Goal: Task Accomplishment & Management: Use online tool/utility

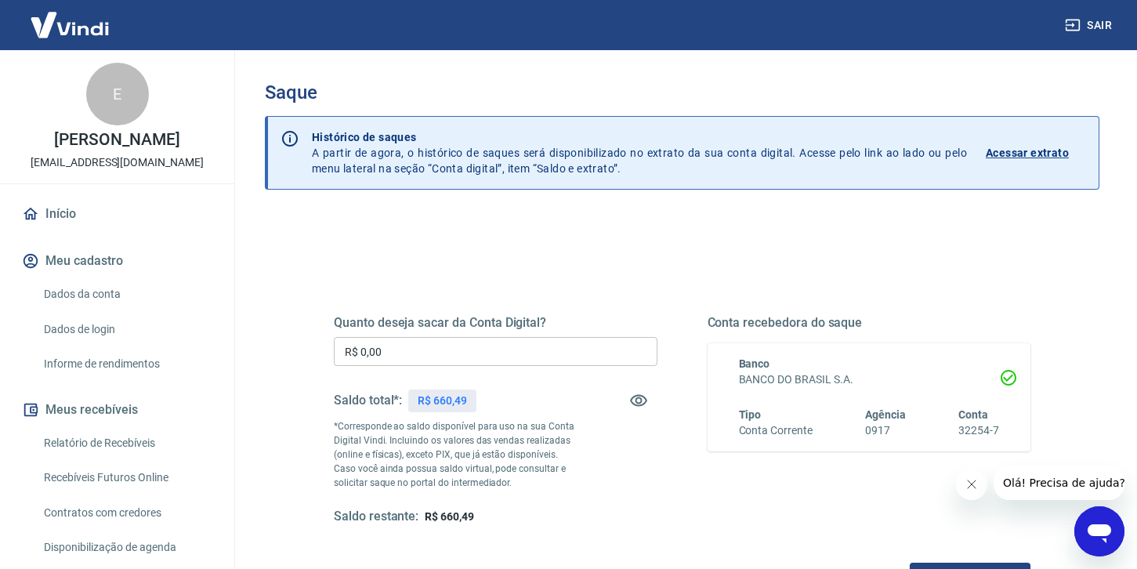
click at [433, 354] on input "R$ 0,00" at bounding box center [496, 351] width 324 height 29
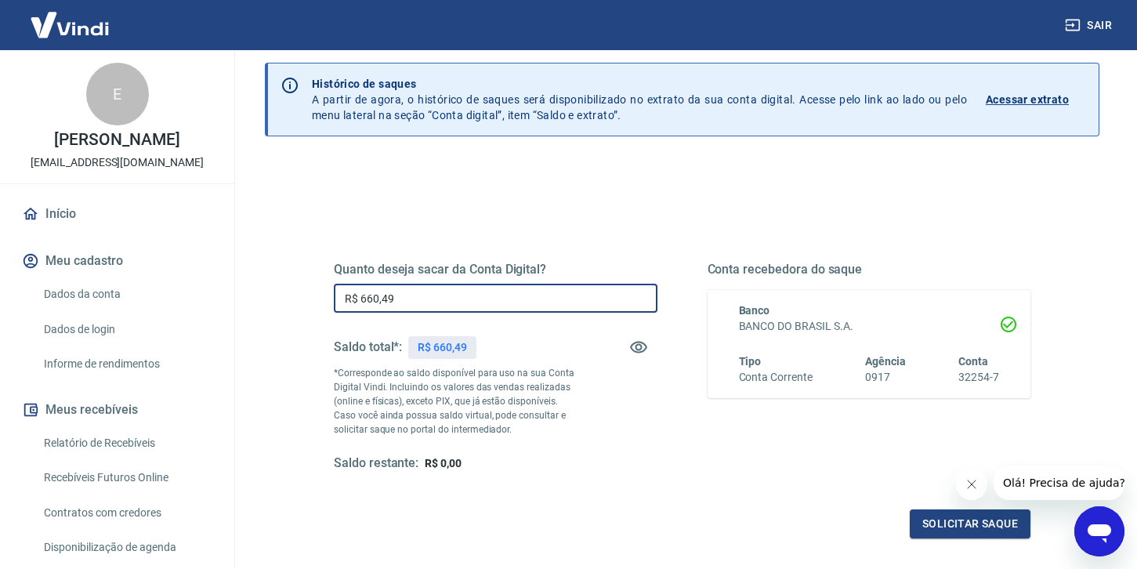
scroll to position [130, 0]
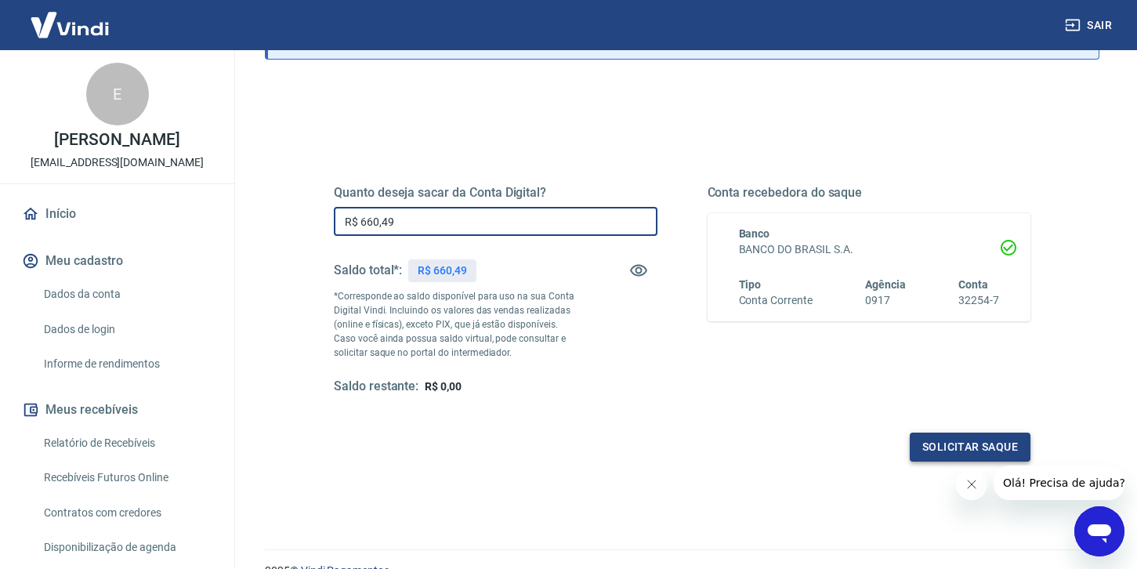
type input "R$ 660,49"
click at [946, 445] on button "Solicitar saque" at bounding box center [970, 447] width 121 height 29
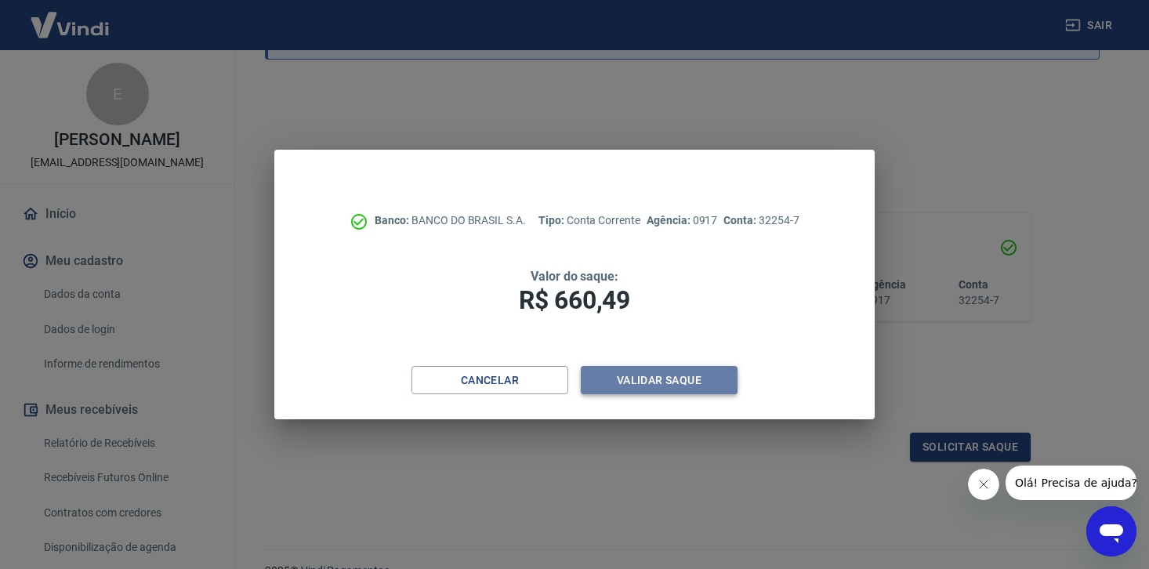
click at [672, 383] on button "Validar saque" at bounding box center [659, 380] width 157 height 29
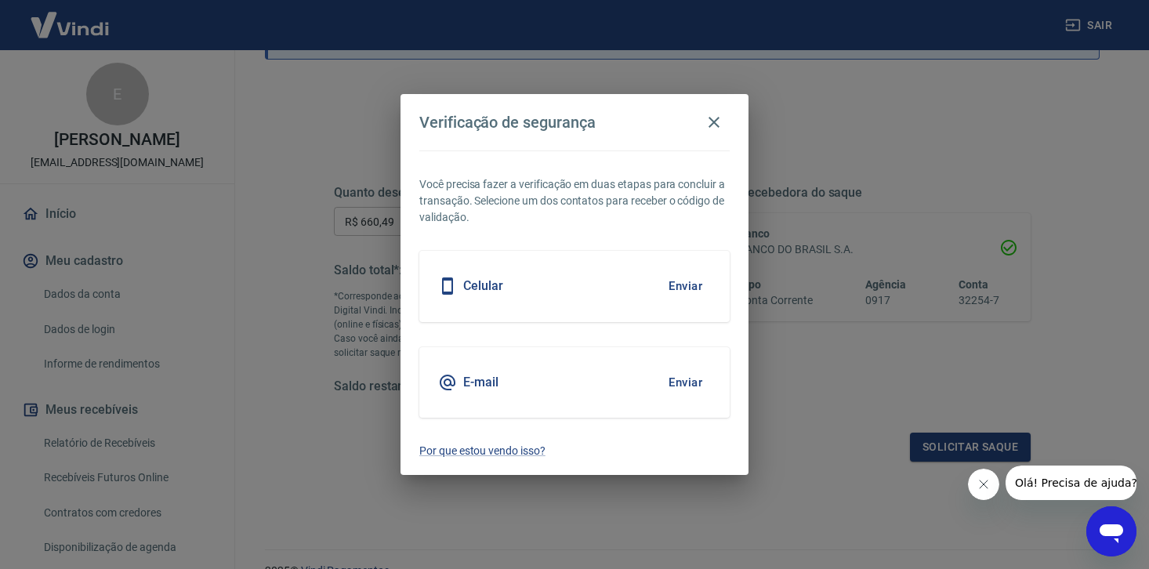
click at [686, 288] on button "Enviar" at bounding box center [685, 286] width 51 height 33
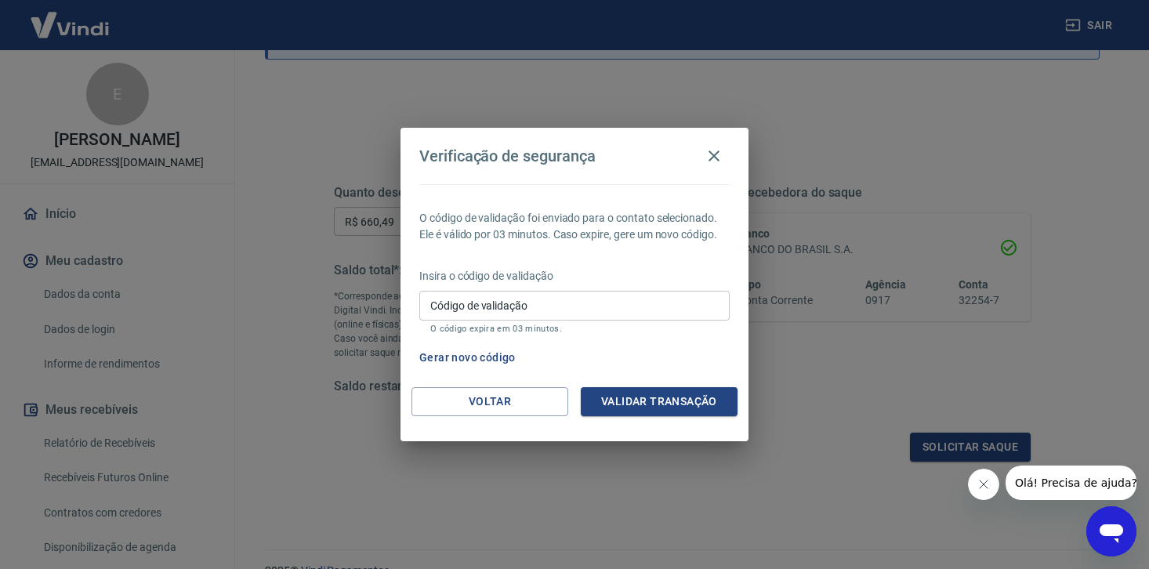
click at [484, 359] on button "Gerar novo código" at bounding box center [467, 357] width 109 height 29
click at [451, 359] on button "Gerar novo código" at bounding box center [467, 357] width 109 height 29
click at [713, 151] on icon "button" at bounding box center [713, 156] width 19 height 19
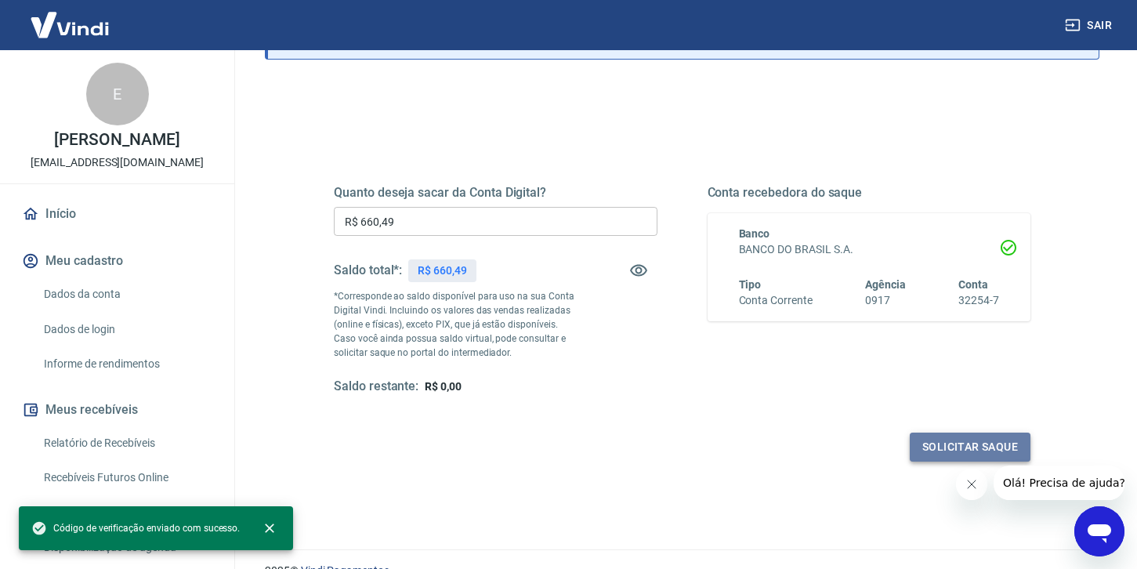
click at [944, 442] on button "Solicitar saque" at bounding box center [970, 447] width 121 height 29
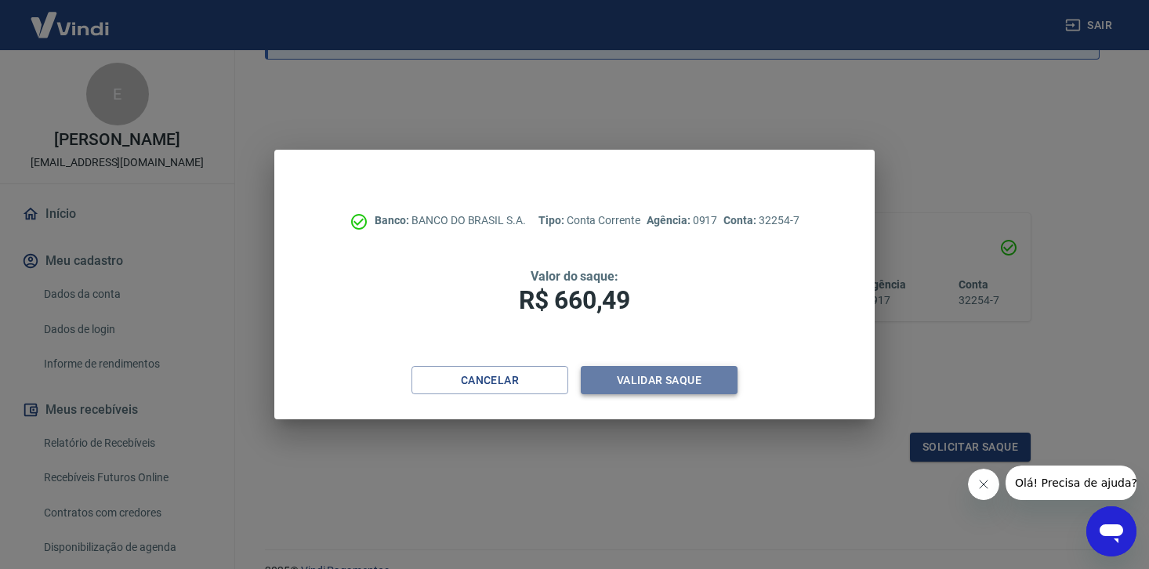
click at [692, 381] on button "Validar saque" at bounding box center [659, 380] width 157 height 29
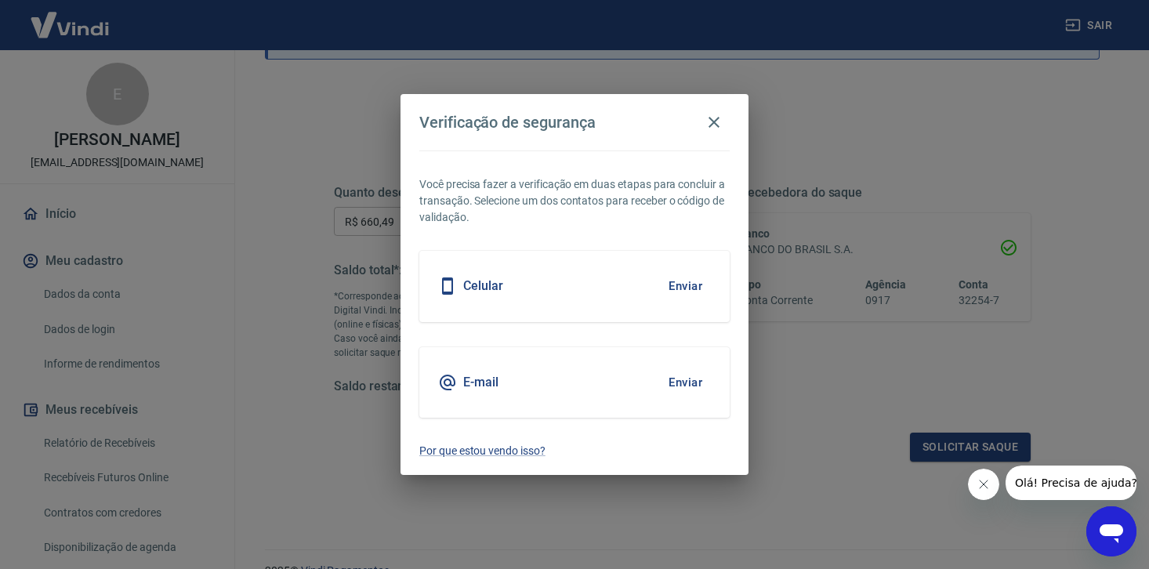
click at [679, 384] on button "Enviar" at bounding box center [685, 382] width 51 height 33
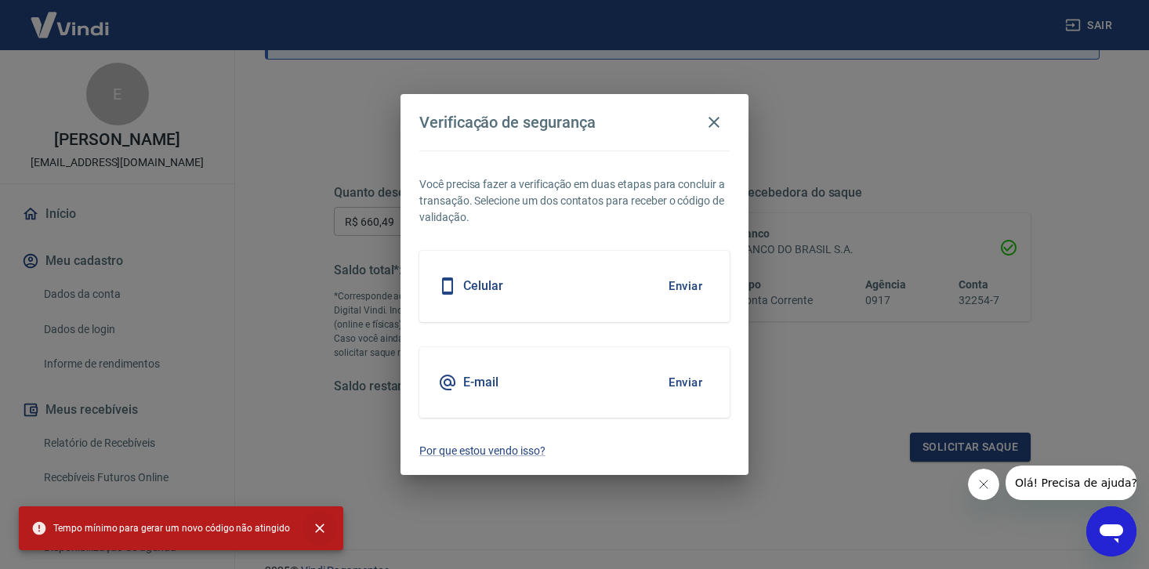
click at [315, 527] on icon "close" at bounding box center [319, 527] width 9 height 9
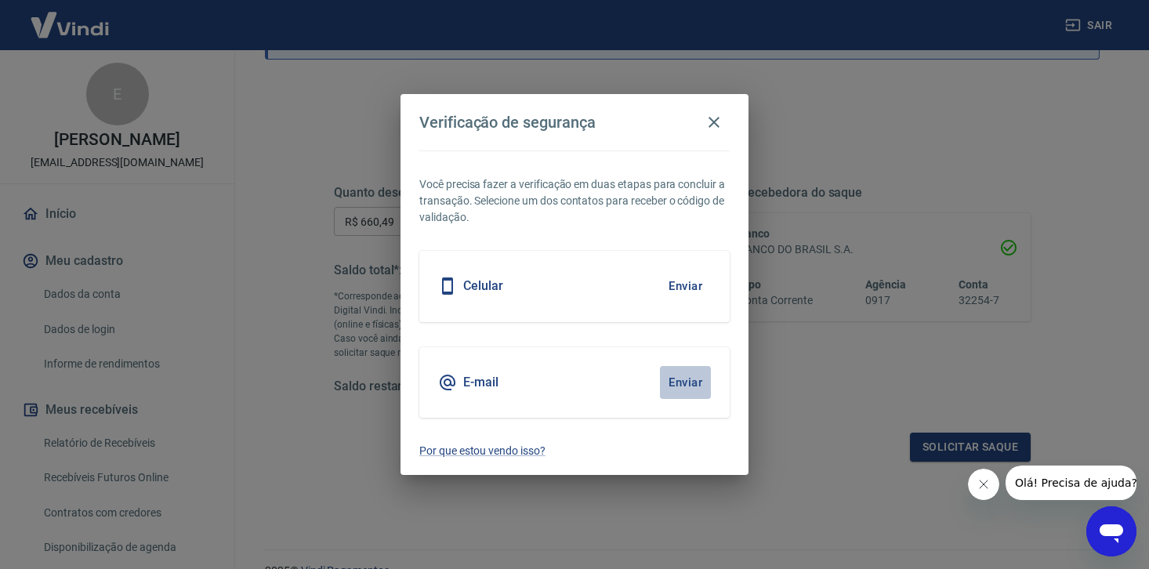
click at [684, 379] on button "Enviar" at bounding box center [685, 382] width 51 height 33
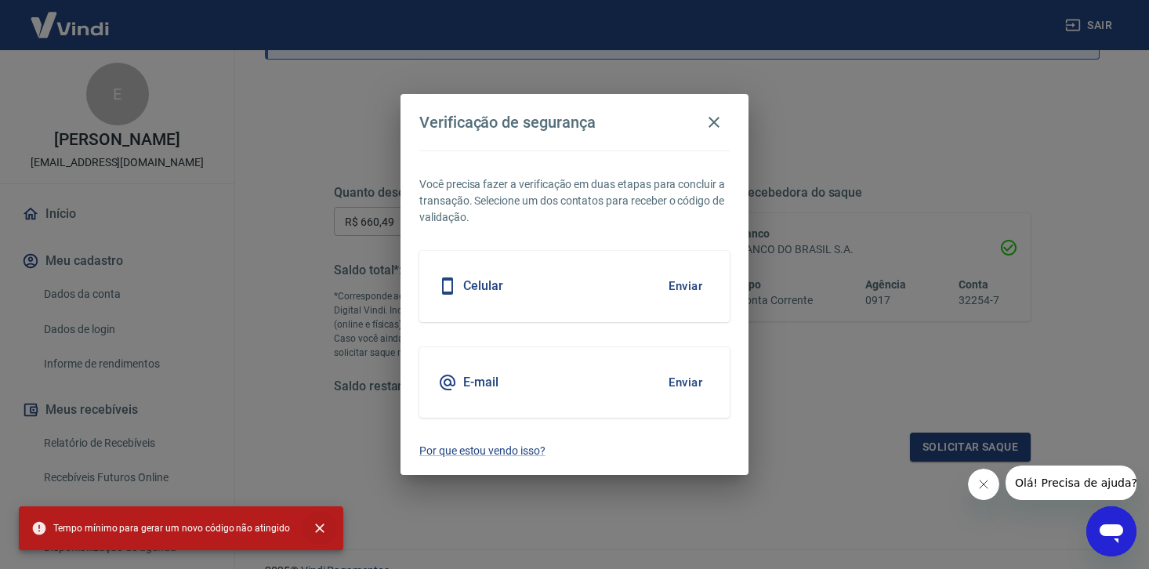
click at [315, 531] on icon "close" at bounding box center [319, 527] width 9 height 9
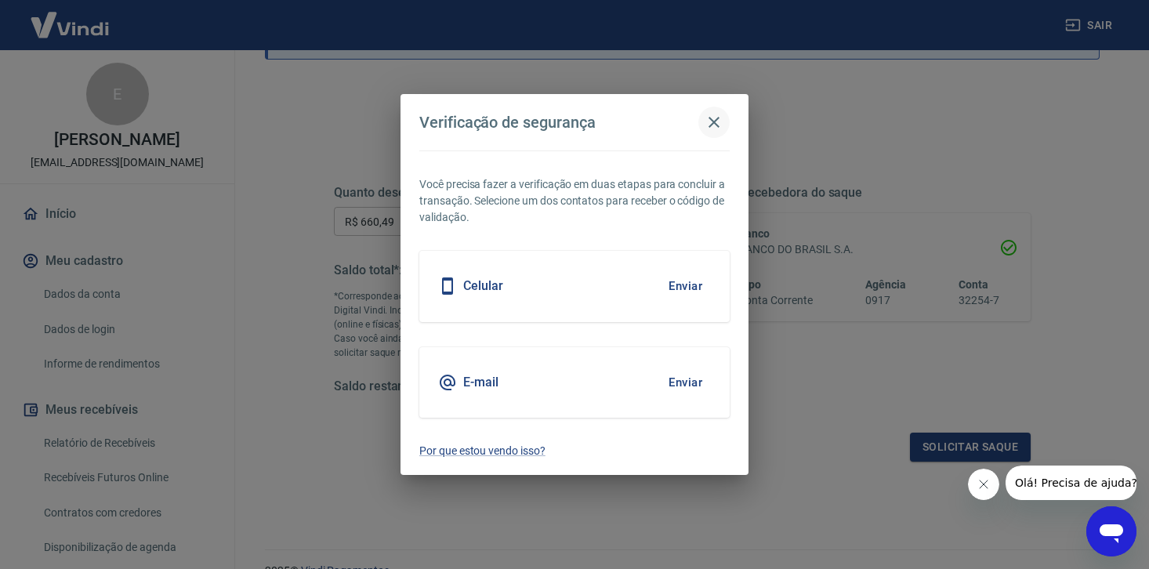
click at [719, 118] on icon "button" at bounding box center [713, 122] width 19 height 19
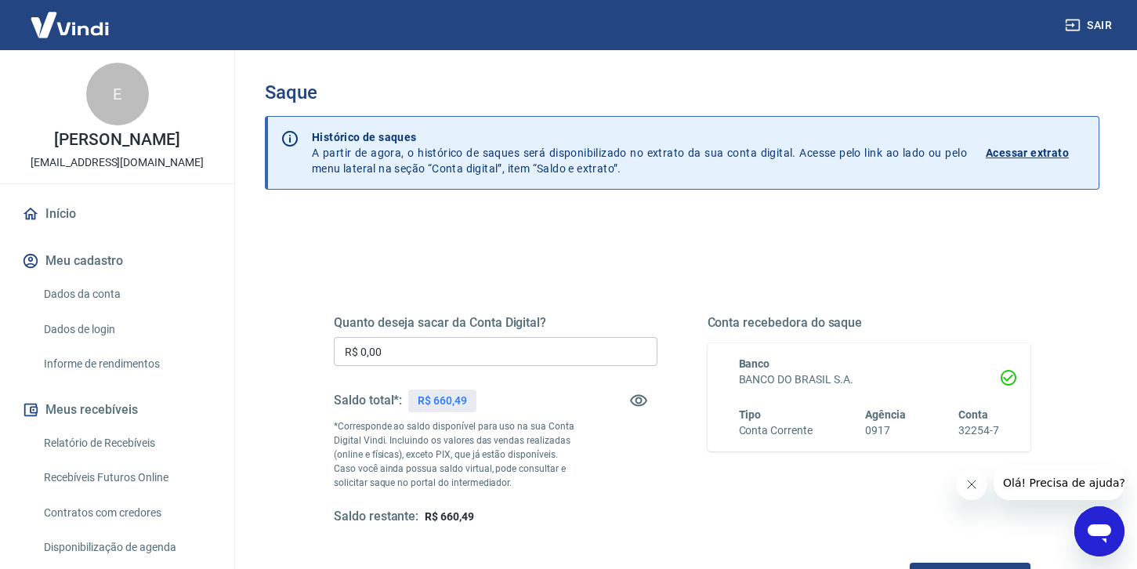
click at [427, 346] on input "R$ 0,00" at bounding box center [496, 351] width 324 height 29
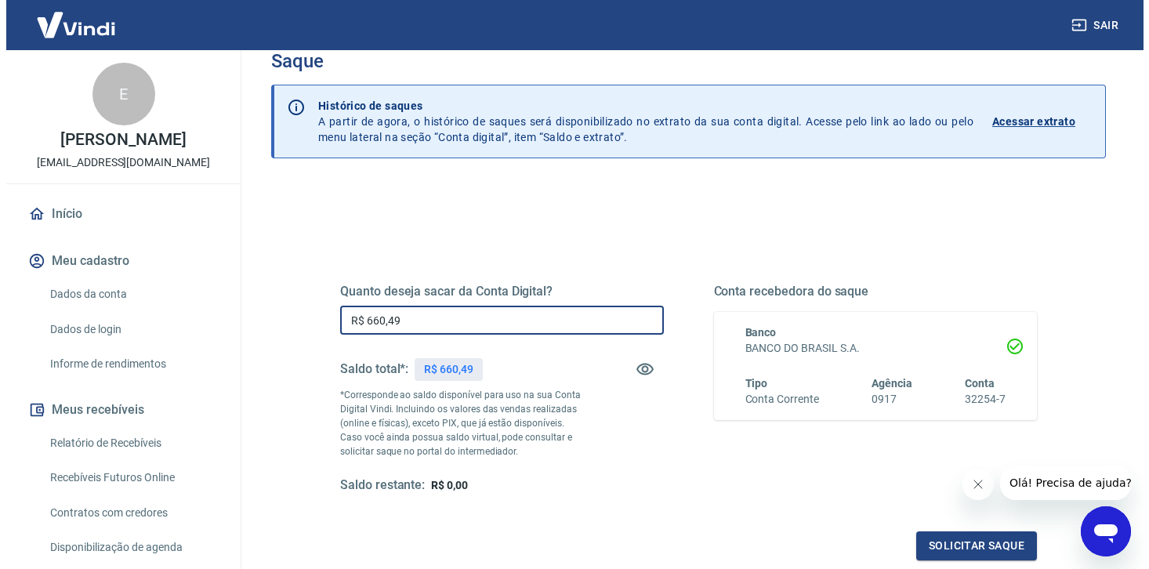
scroll to position [63, 0]
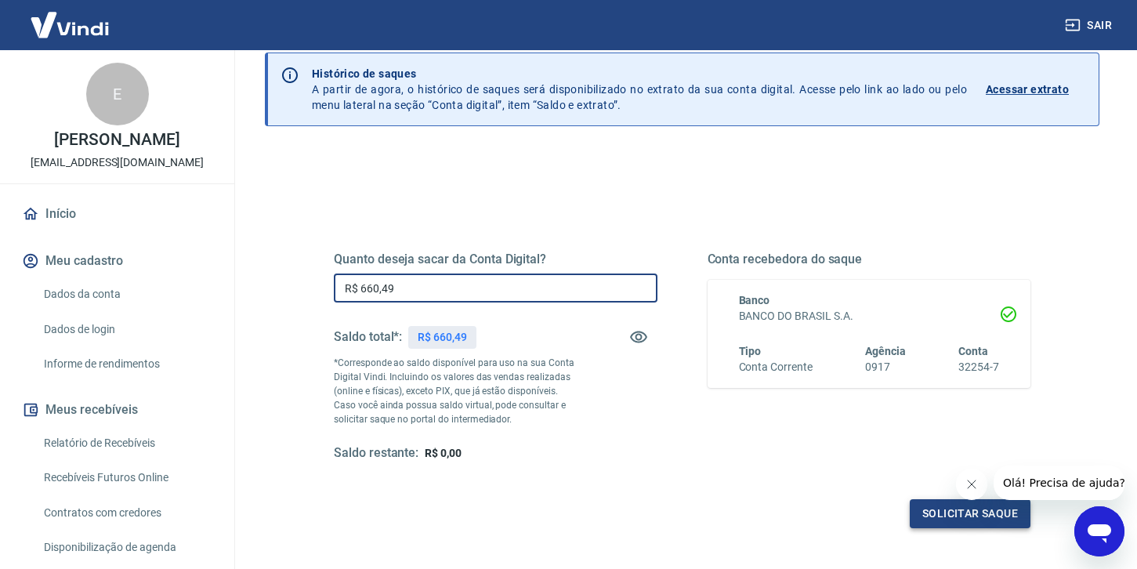
type input "R$ 660,49"
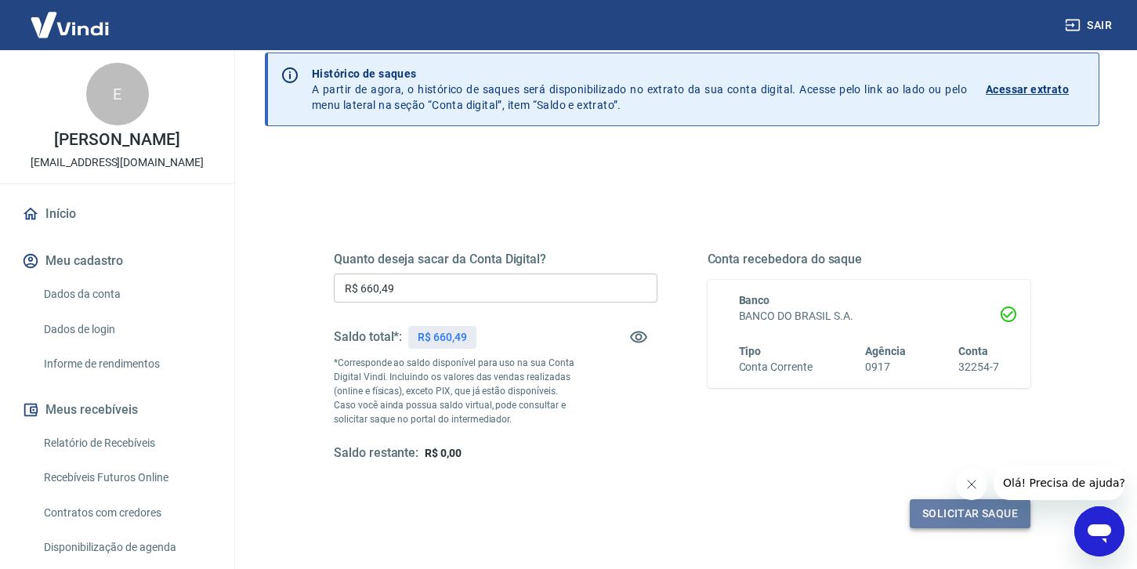
click at [938, 519] on button "Solicitar saque" at bounding box center [970, 513] width 121 height 29
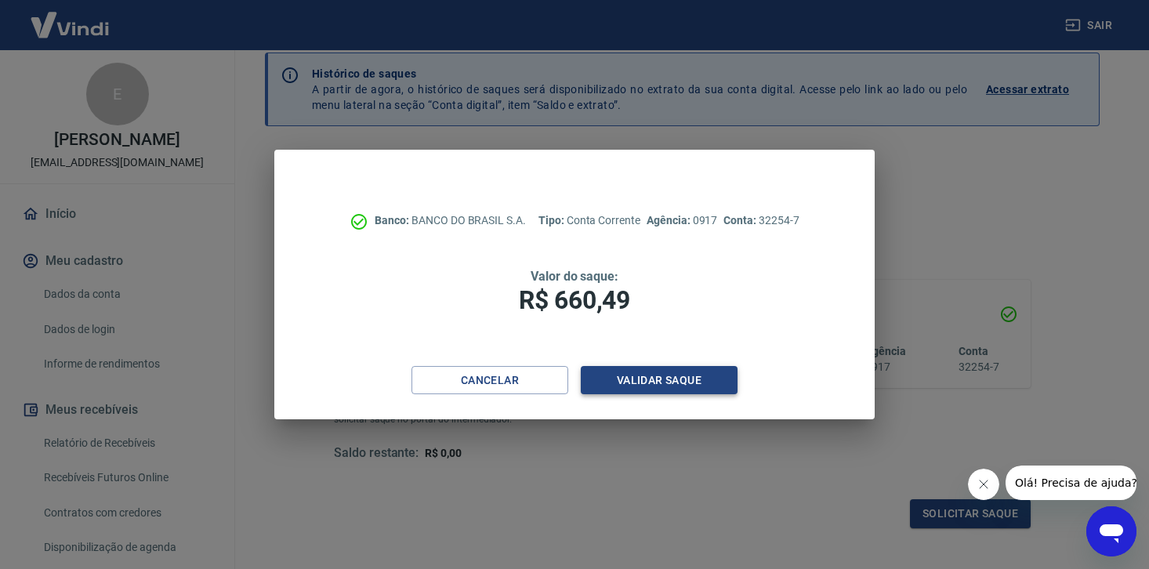
click at [656, 387] on button "Validar saque" at bounding box center [659, 380] width 157 height 29
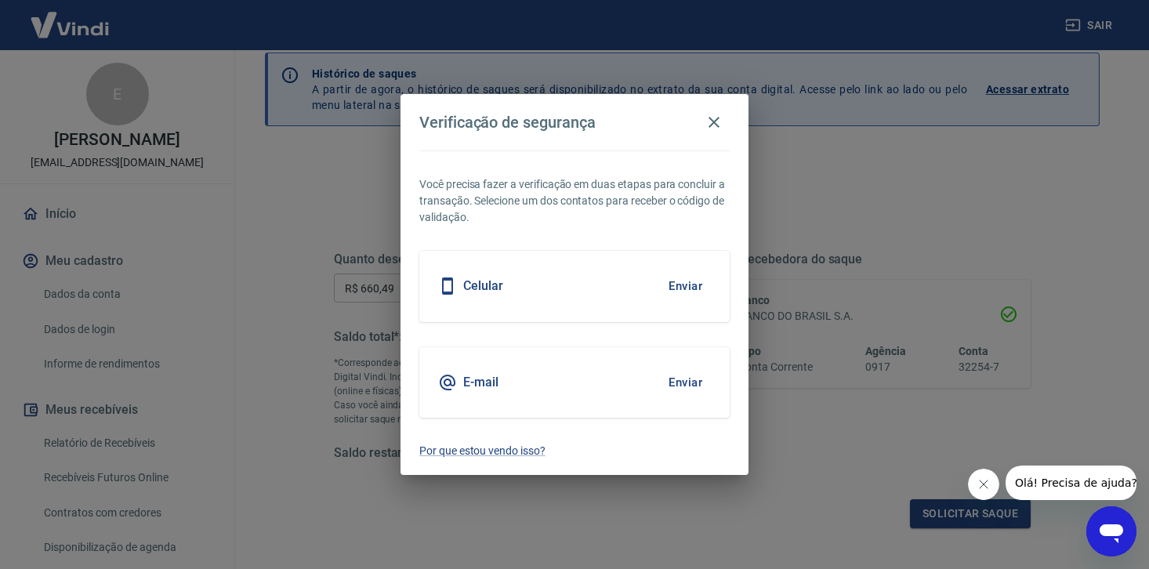
click at [690, 378] on button "Enviar" at bounding box center [685, 382] width 51 height 33
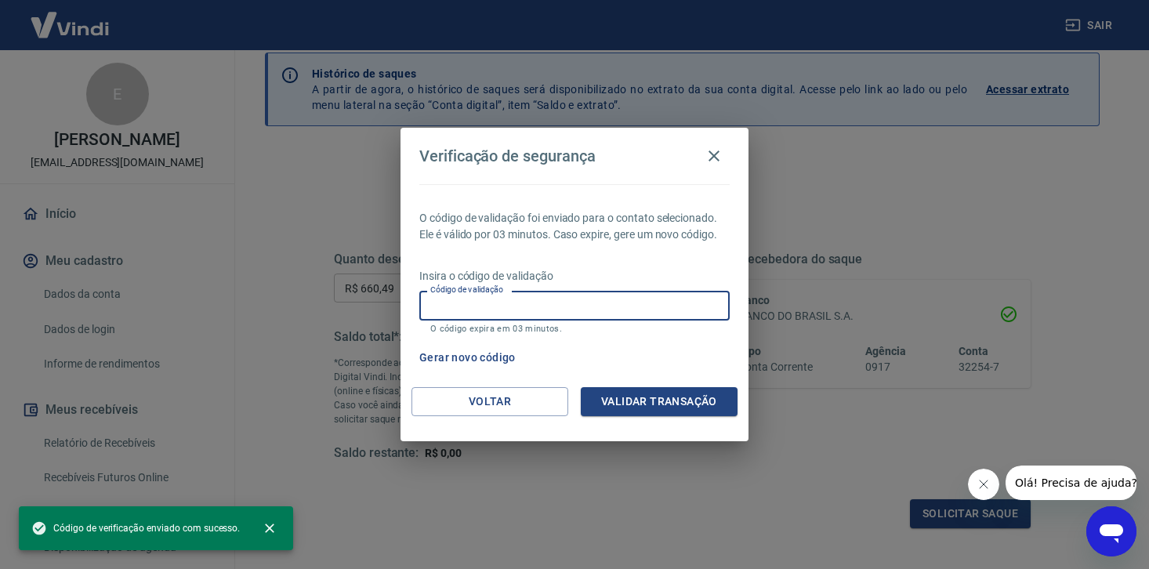
click at [505, 309] on input "Código de validação" at bounding box center [574, 305] width 310 height 29
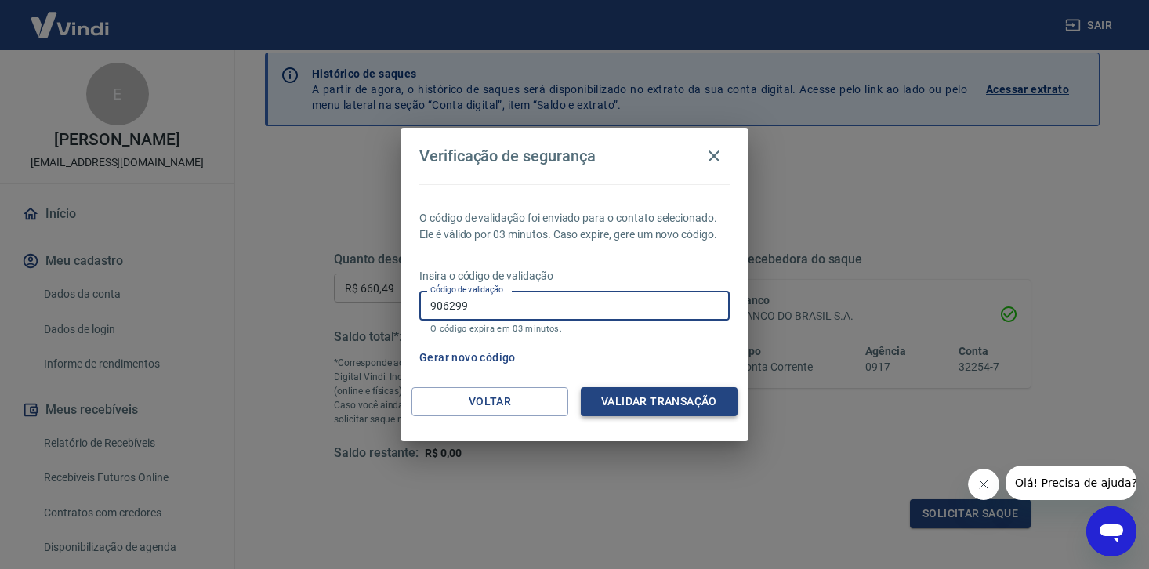
type input "906299"
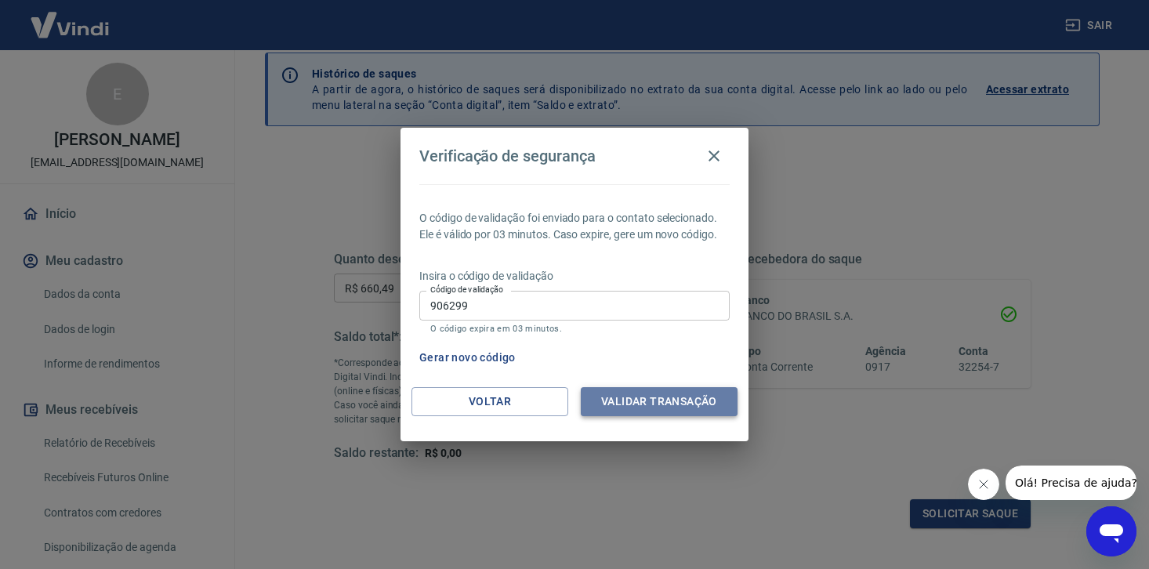
click at [646, 407] on button "Validar transação" at bounding box center [659, 401] width 157 height 29
